Goal: Task Accomplishment & Management: Manage account settings

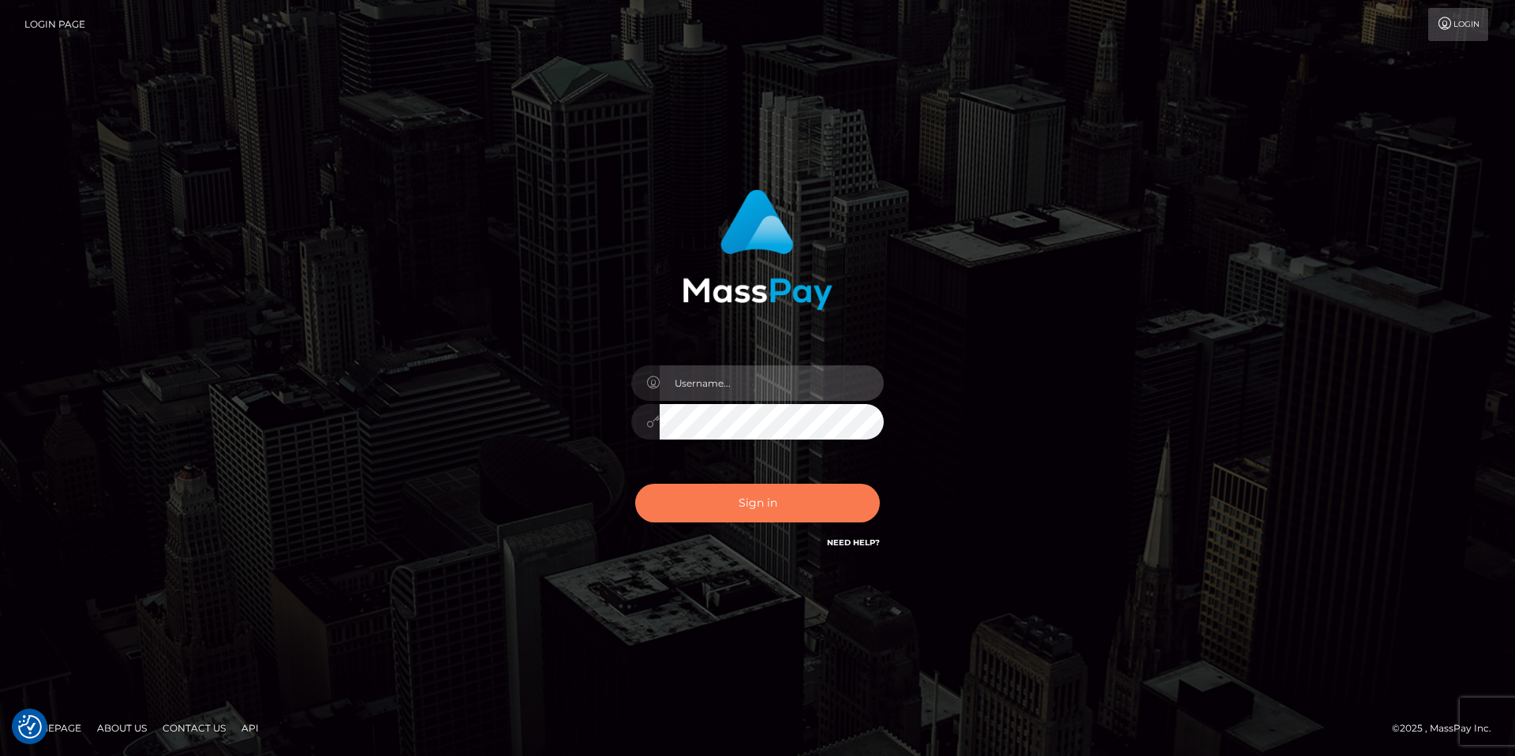
type input "[EMAIL_ADDRESS][DOMAIN_NAME]"
click at [749, 506] on button "Sign in" at bounding box center [757, 503] width 245 height 39
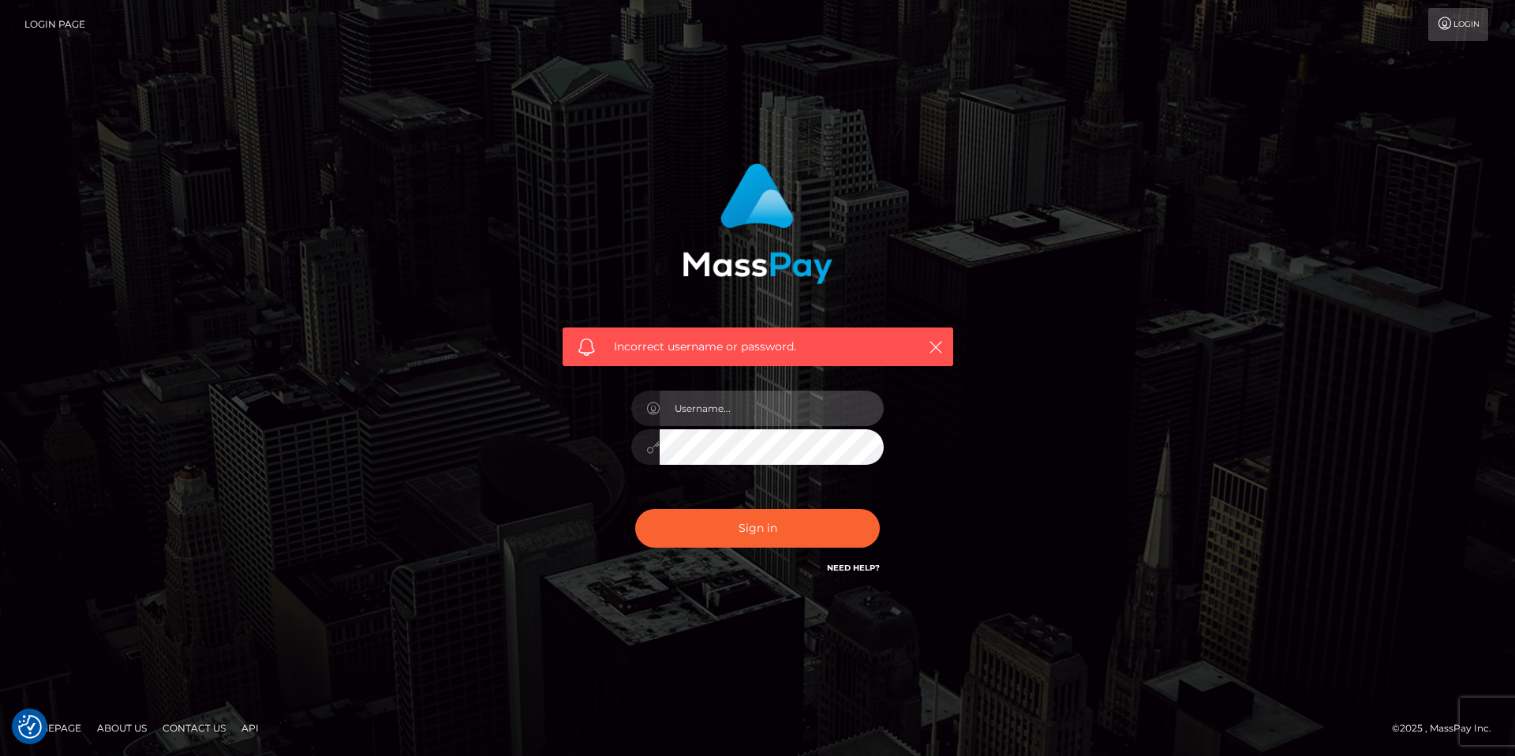
type input "[EMAIL_ADDRESS][DOMAIN_NAME]"
click at [806, 405] on input "[EMAIL_ADDRESS][DOMAIN_NAME]" at bounding box center [771, 407] width 224 height 35
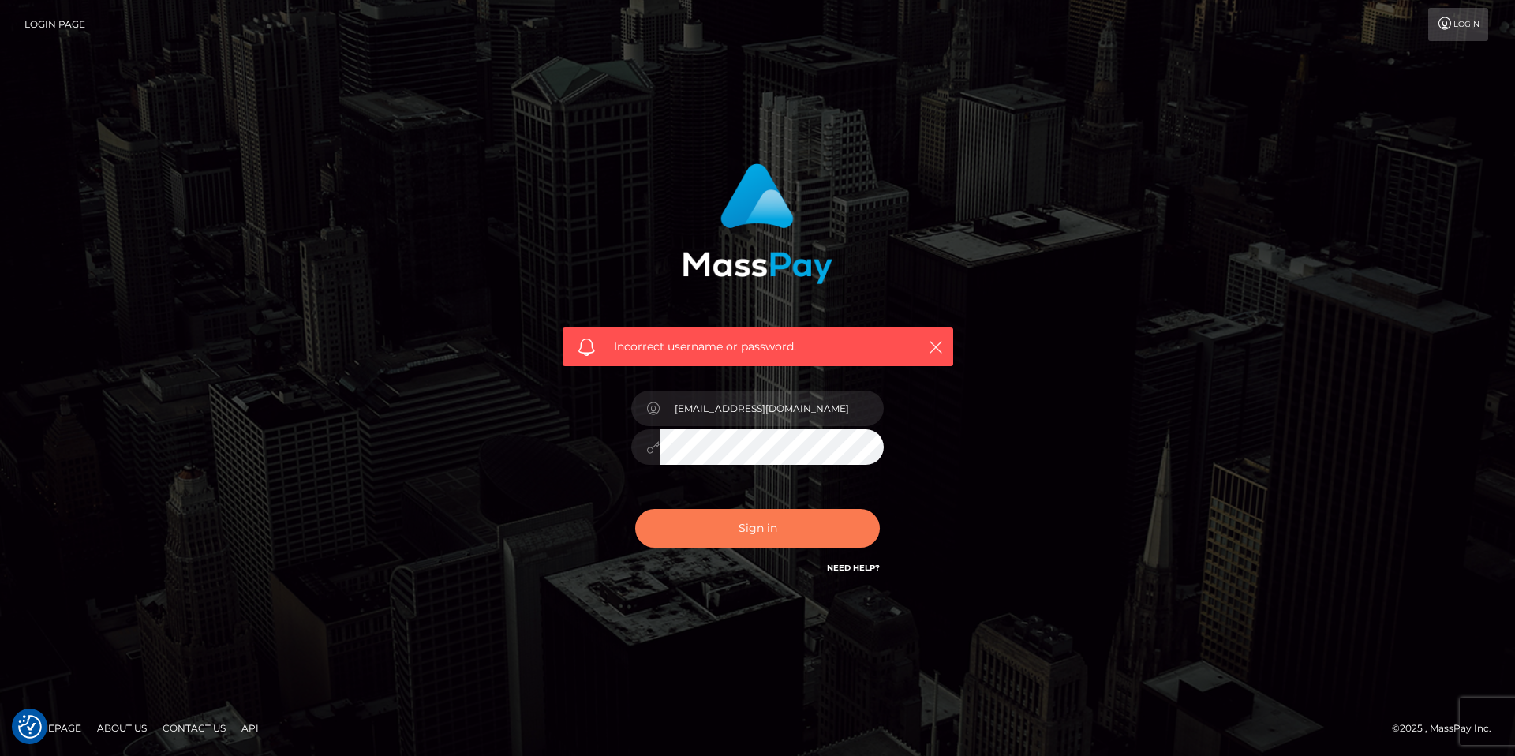
click at [852, 531] on button "Sign in" at bounding box center [757, 528] width 245 height 39
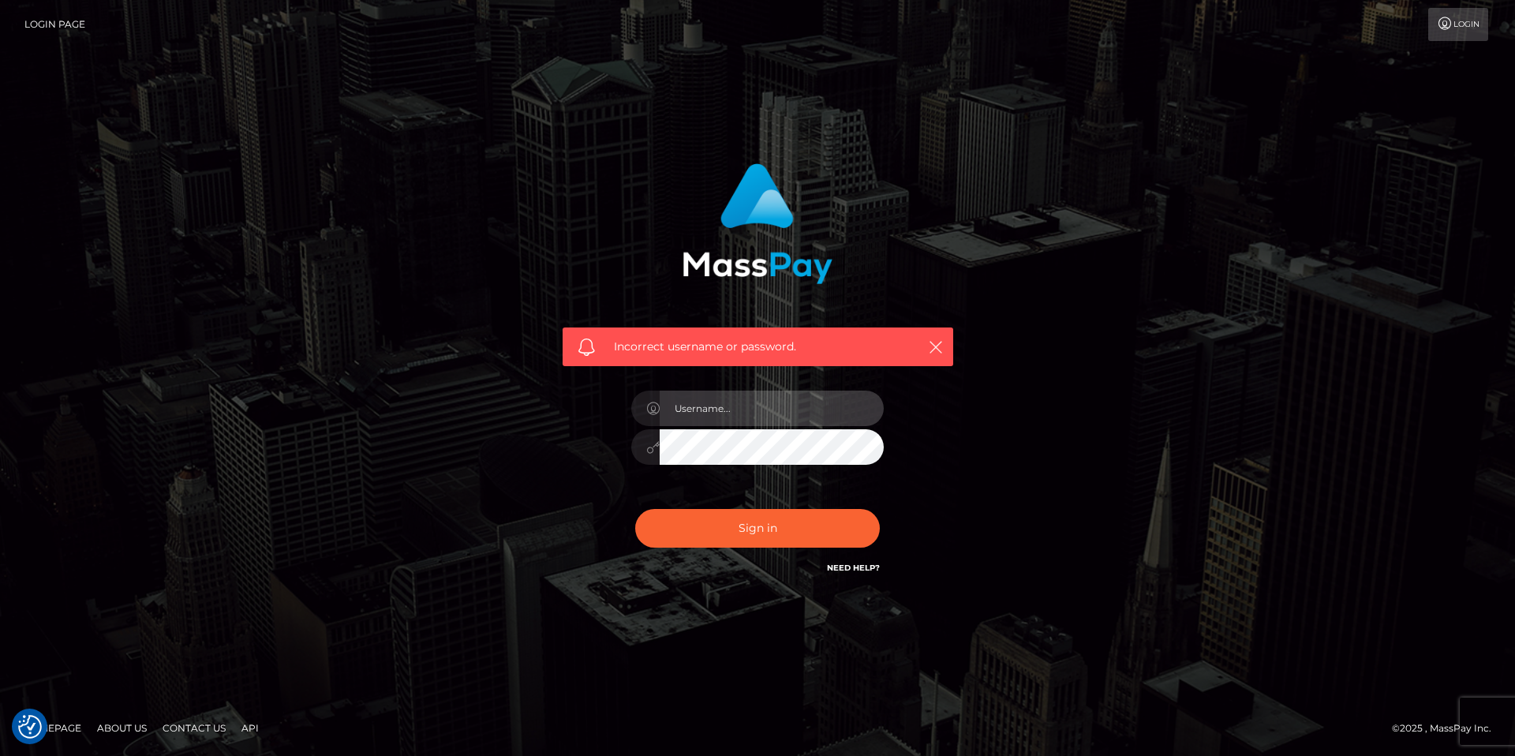
type input "[EMAIL_ADDRESS][DOMAIN_NAME]"
click at [635, 509] on button "Sign in" at bounding box center [757, 528] width 245 height 39
type input "[EMAIL_ADDRESS][DOMAIN_NAME]"
click at [635, 509] on button "Sign in" at bounding box center [757, 528] width 245 height 39
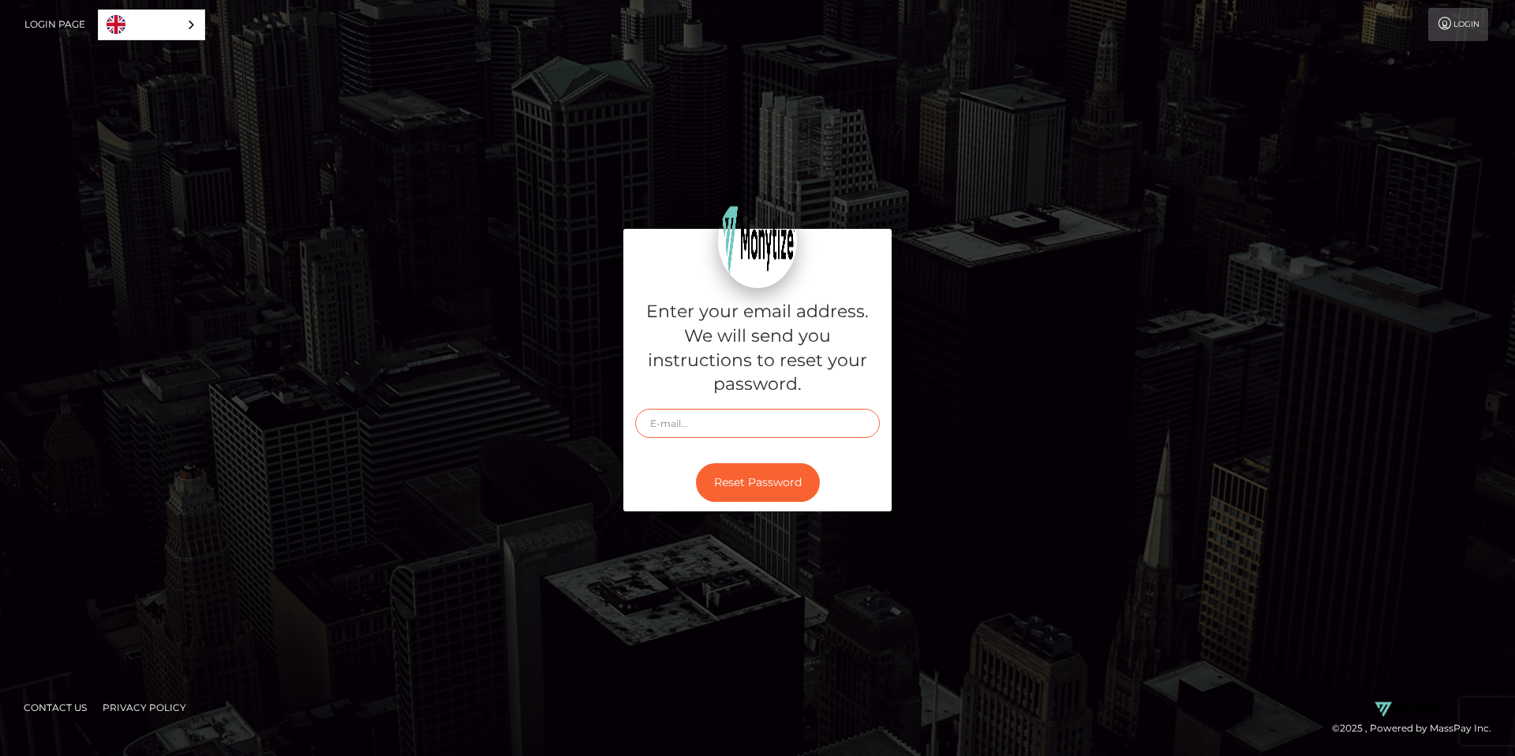
click at [738, 432] on input "text" at bounding box center [757, 423] width 245 height 29
type input "[EMAIL_ADDRESS][DOMAIN_NAME]"
click at [783, 482] on button "Reset Password" at bounding box center [758, 482] width 124 height 39
click at [757, 479] on button "Reset Password" at bounding box center [758, 482] width 124 height 39
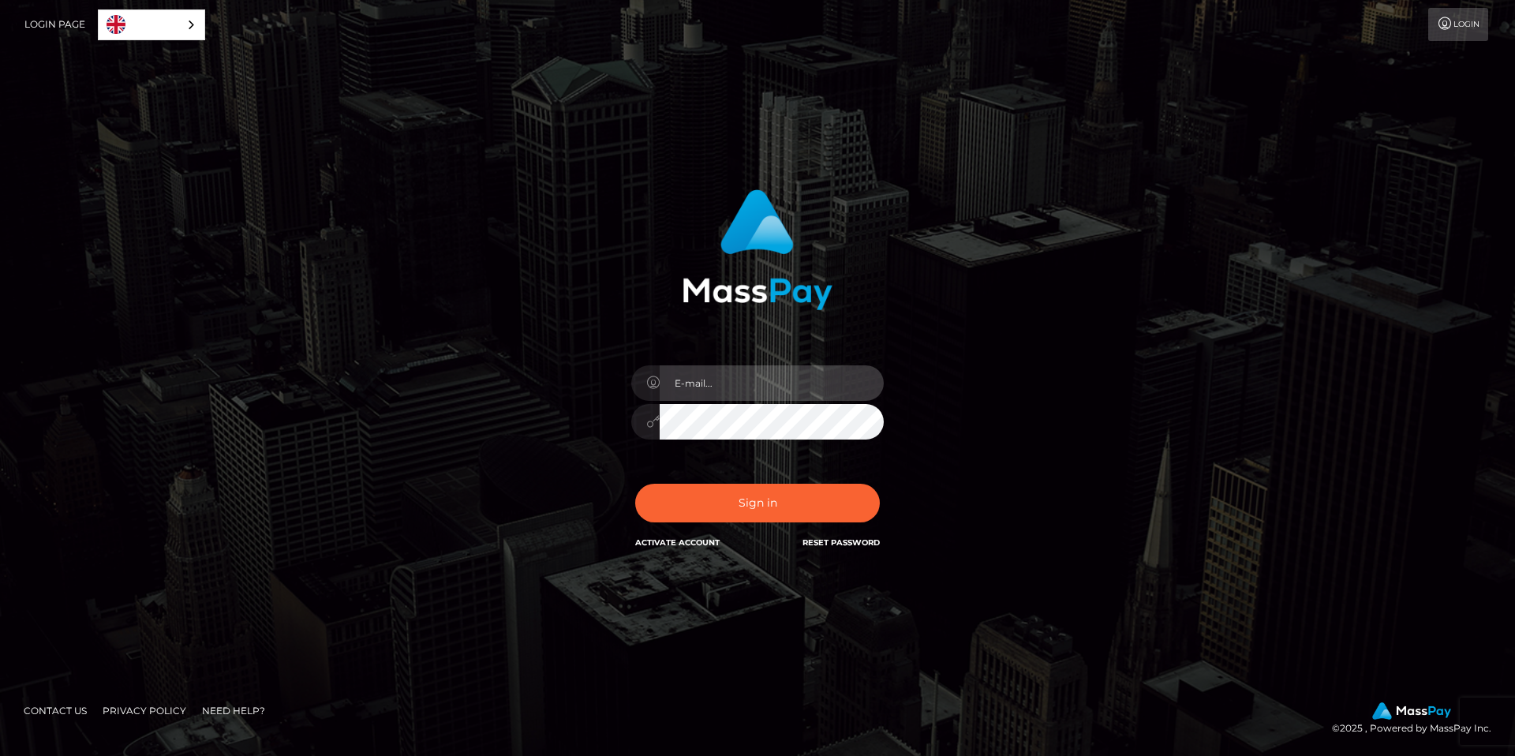
type input "[EMAIL_ADDRESS][DOMAIN_NAME]"
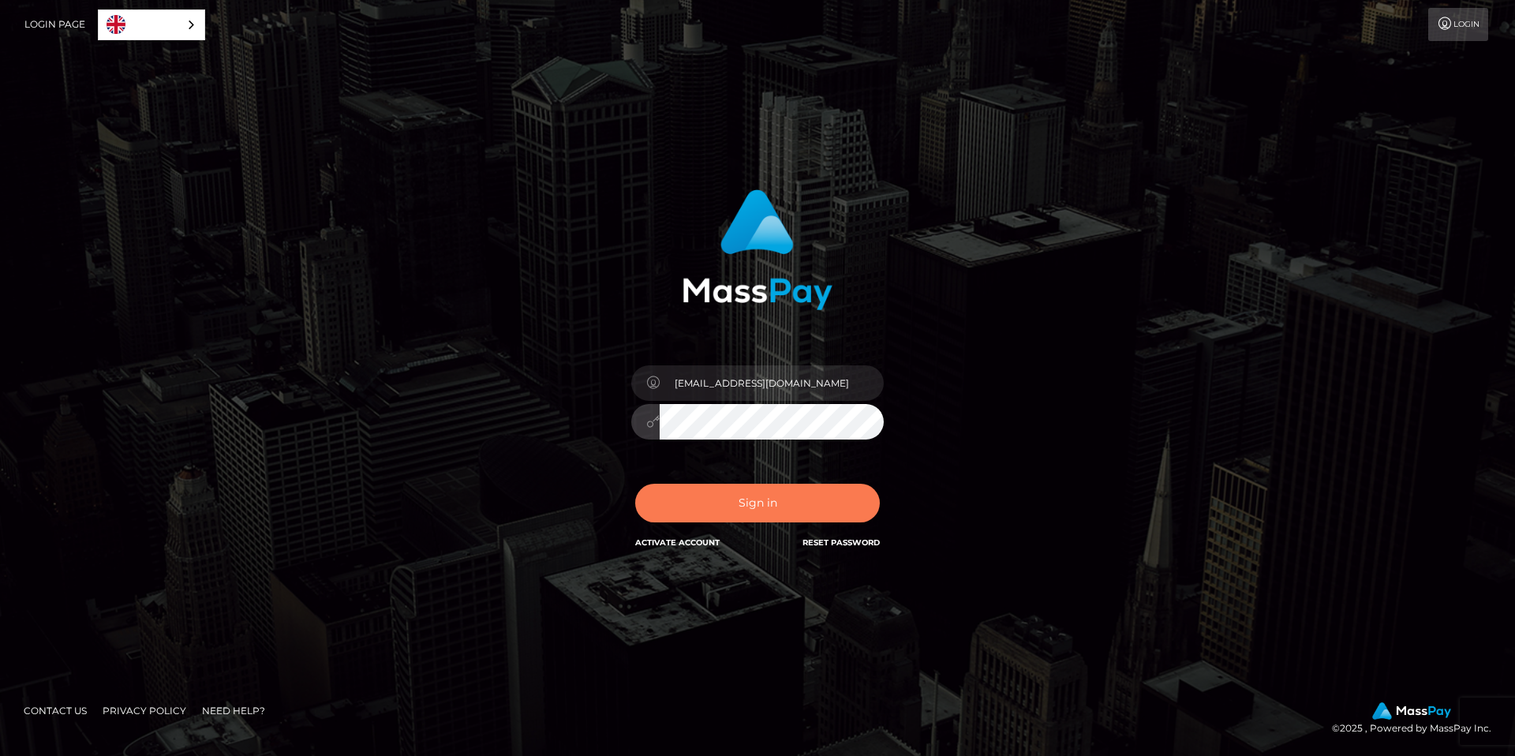
click at [714, 512] on button "Sign in" at bounding box center [757, 503] width 245 height 39
